Goal: Navigation & Orientation: Find specific page/section

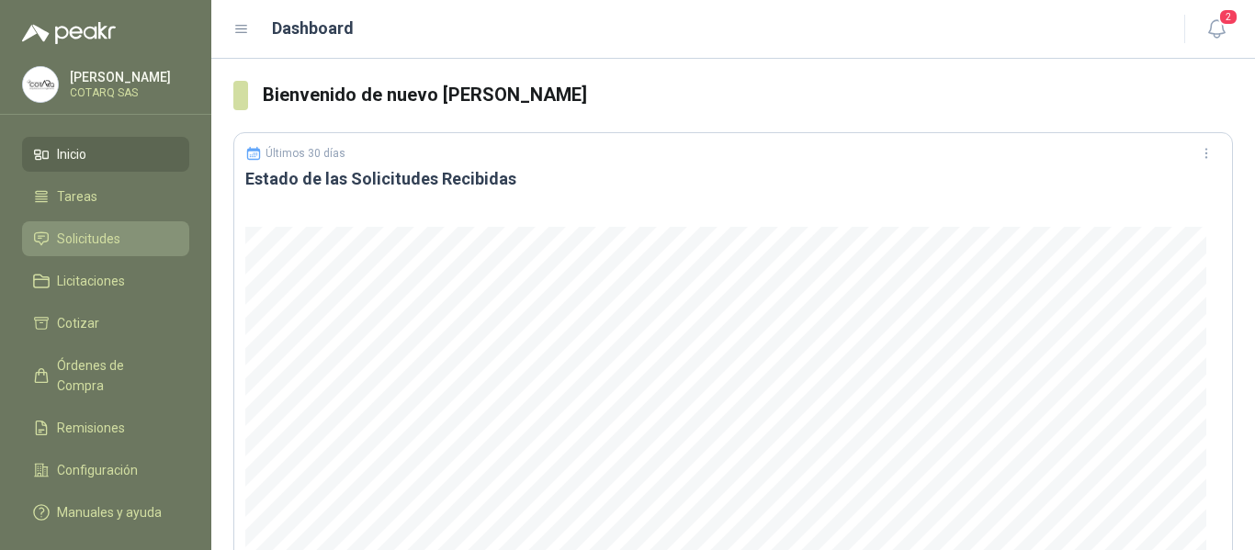
click at [91, 234] on span "Solicitudes" at bounding box center [88, 239] width 63 height 20
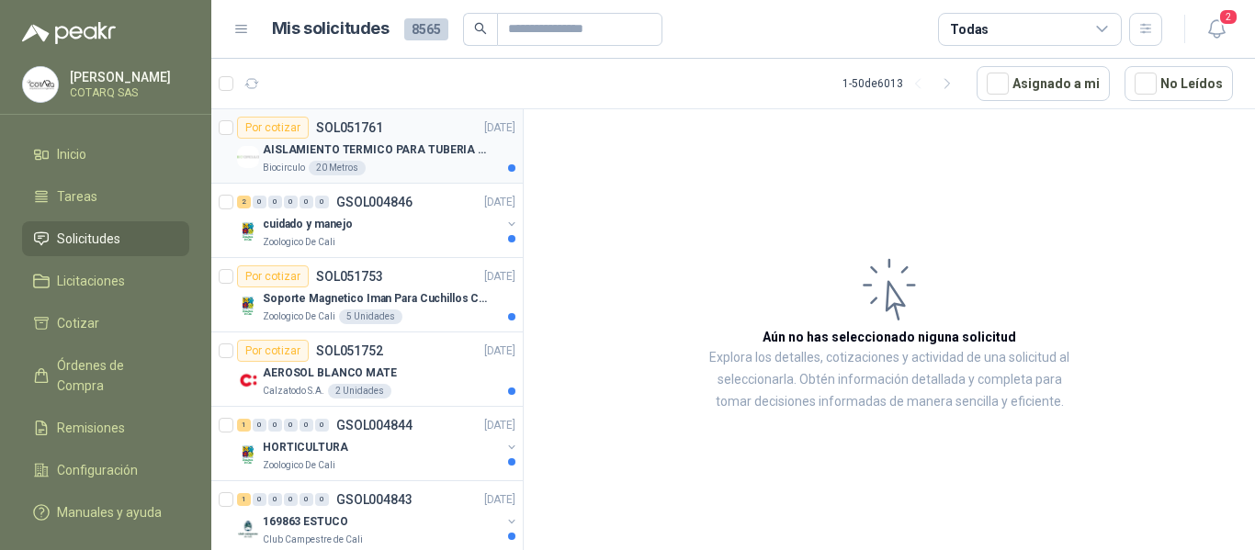
click at [421, 162] on div "Biocirculo 20 Metros" at bounding box center [389, 168] width 253 height 15
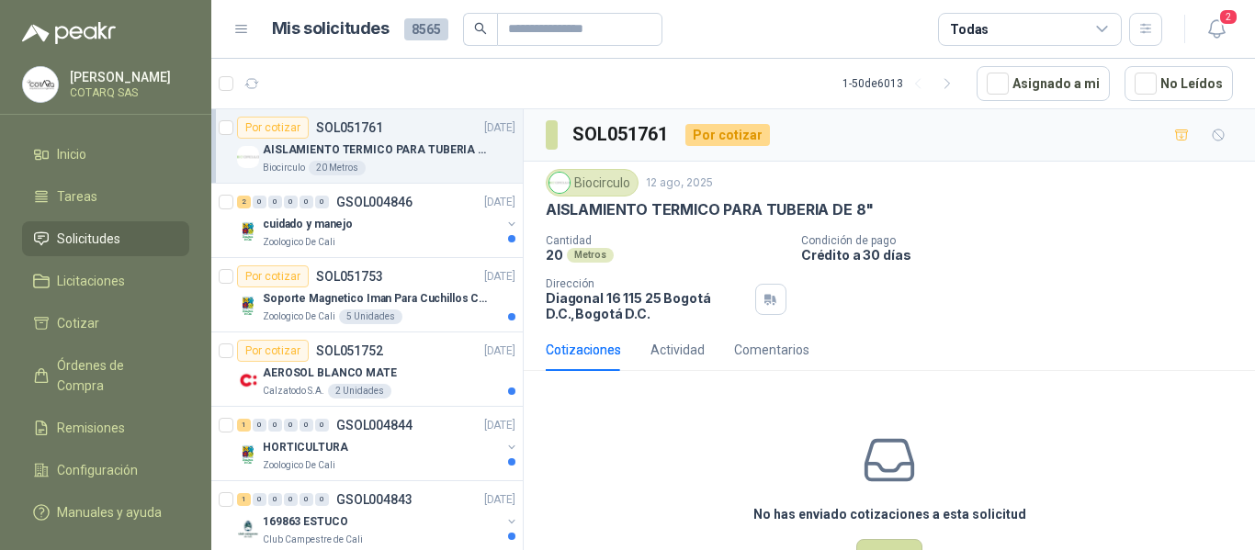
scroll to position [64, 0]
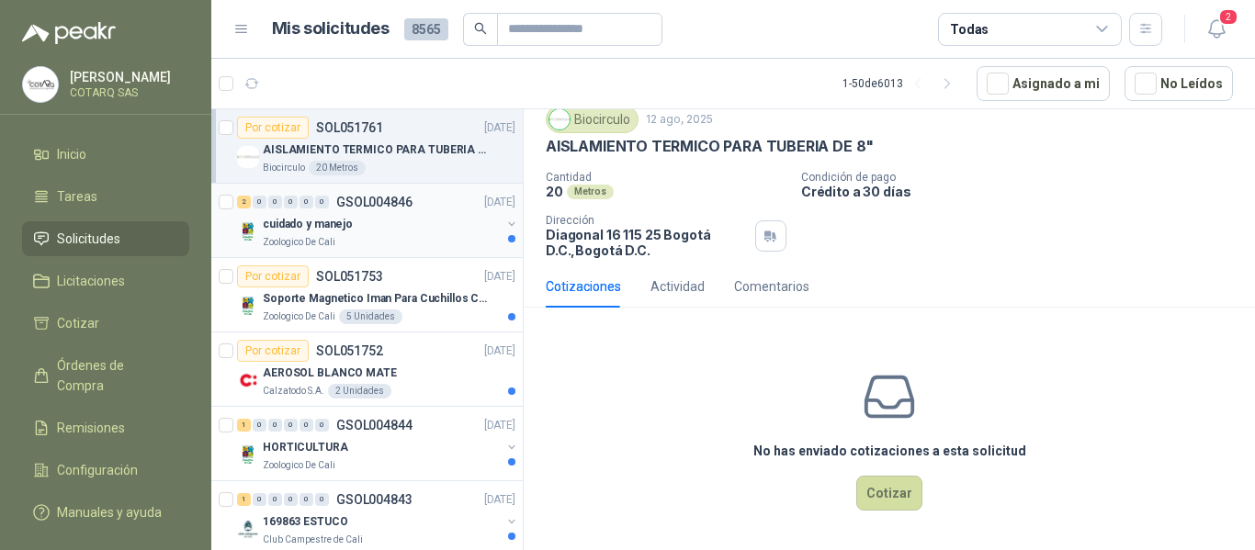
click at [346, 198] on p "GSOL004846" at bounding box center [374, 202] width 76 height 13
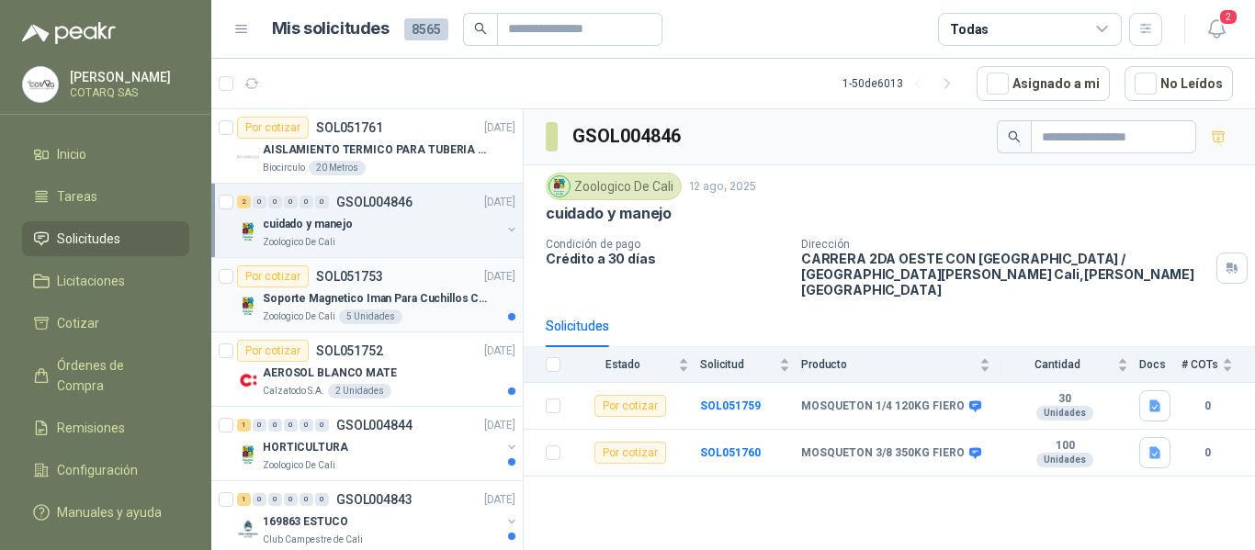
click at [404, 305] on p "Soporte Magnetico Iman Para Cuchillos Cocina 37.5 Cm De Lujo" at bounding box center [377, 298] width 229 height 17
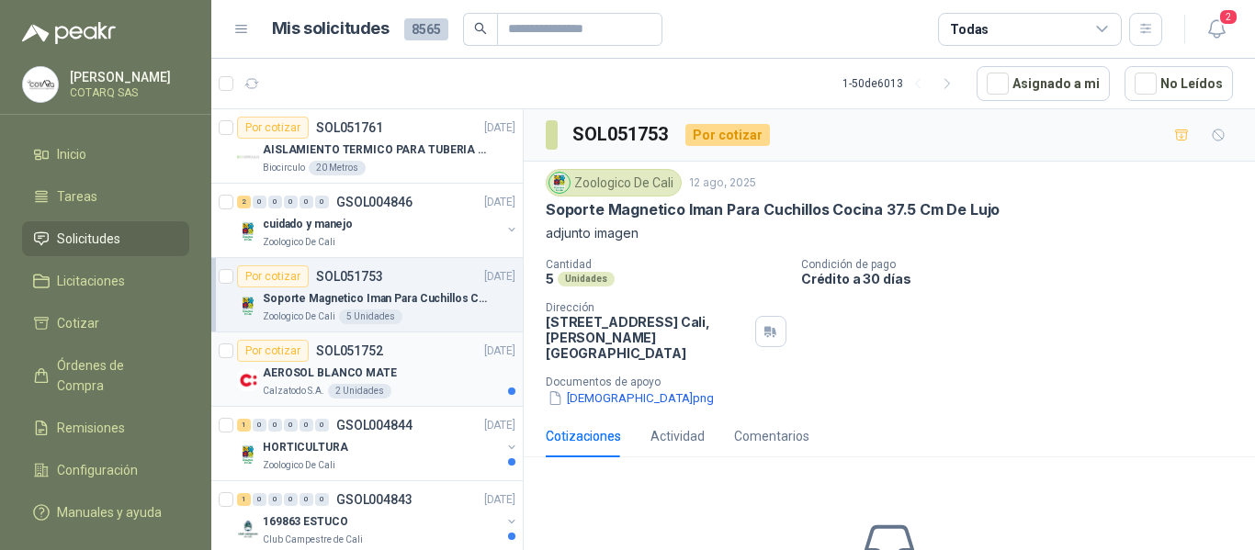
click at [418, 368] on div "AEROSOL BLANCO MATE" at bounding box center [389, 373] width 253 height 22
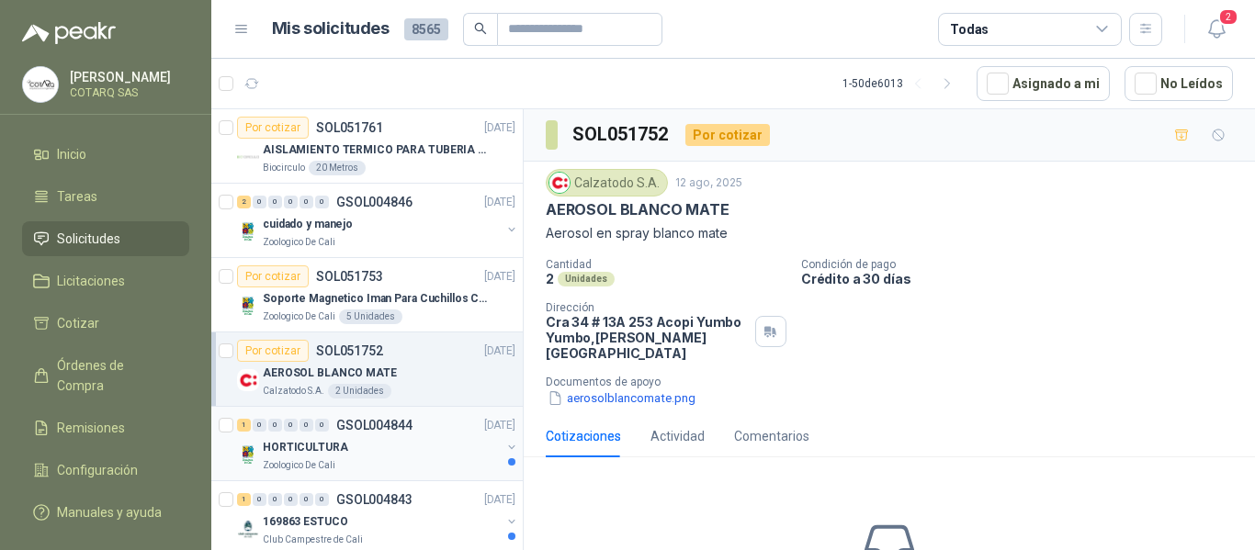
click at [376, 454] on div "HORTICULTURA" at bounding box center [382, 448] width 238 height 22
